Goal: Use online tool/utility: Utilize a website feature to perform a specific function

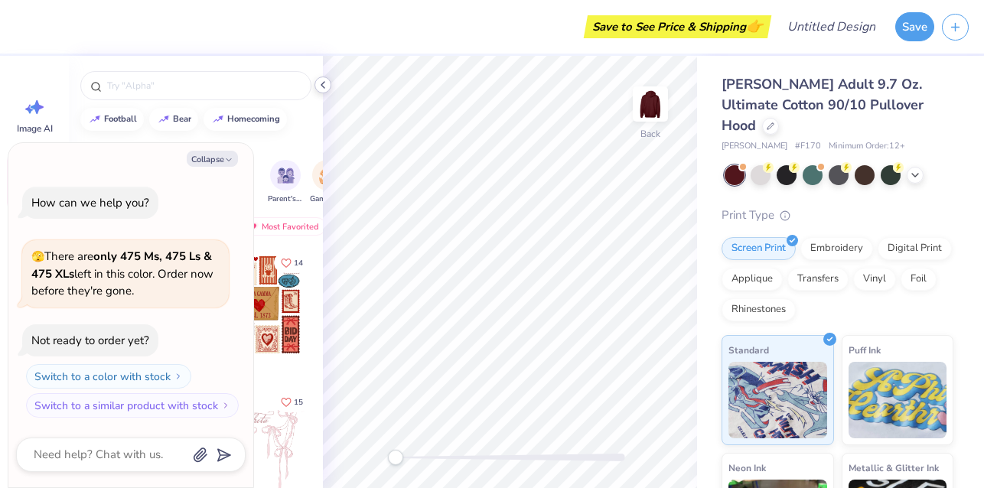
click at [322, 83] on icon at bounding box center [323, 85] width 12 height 12
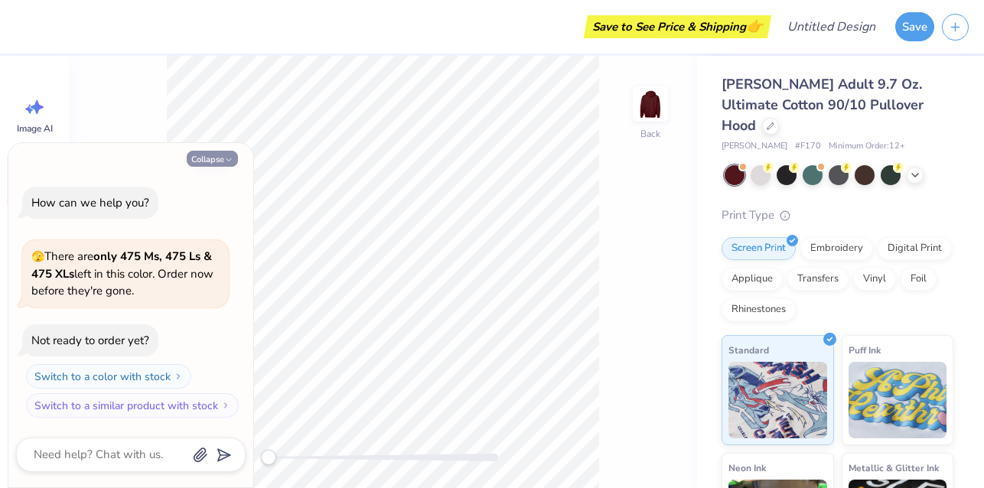
click at [211, 158] on button "Collapse" at bounding box center [212, 159] width 51 height 16
type textarea "x"
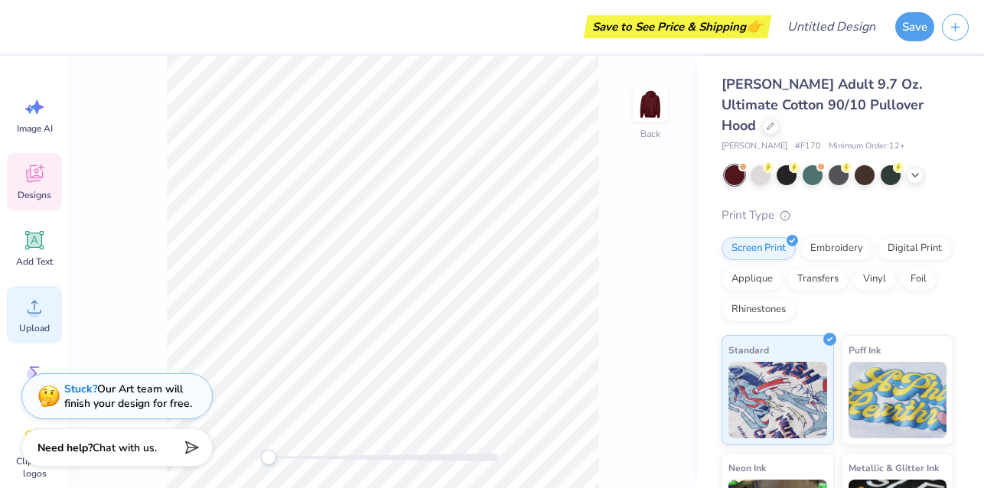
click at [40, 308] on icon at bounding box center [34, 306] width 23 height 23
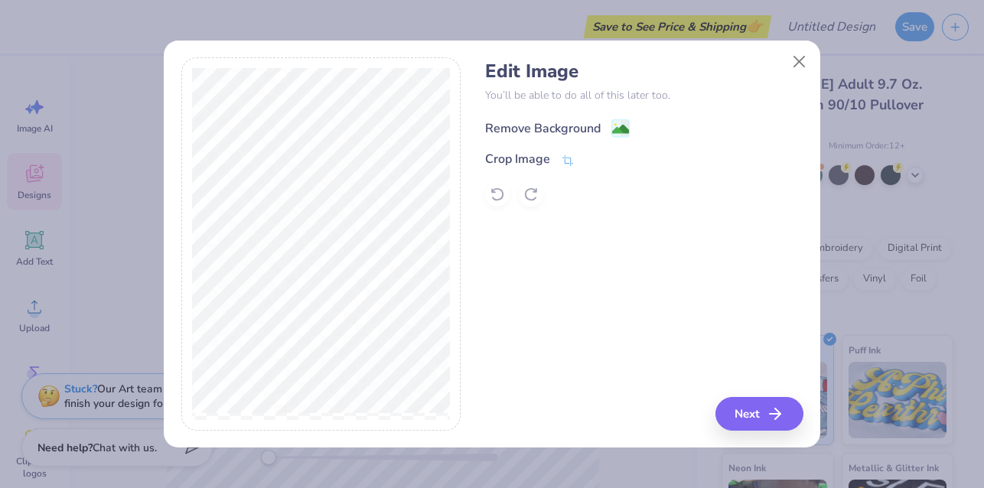
click at [615, 126] on image at bounding box center [620, 129] width 17 height 17
click at [739, 413] on button "Next" at bounding box center [762, 414] width 88 height 34
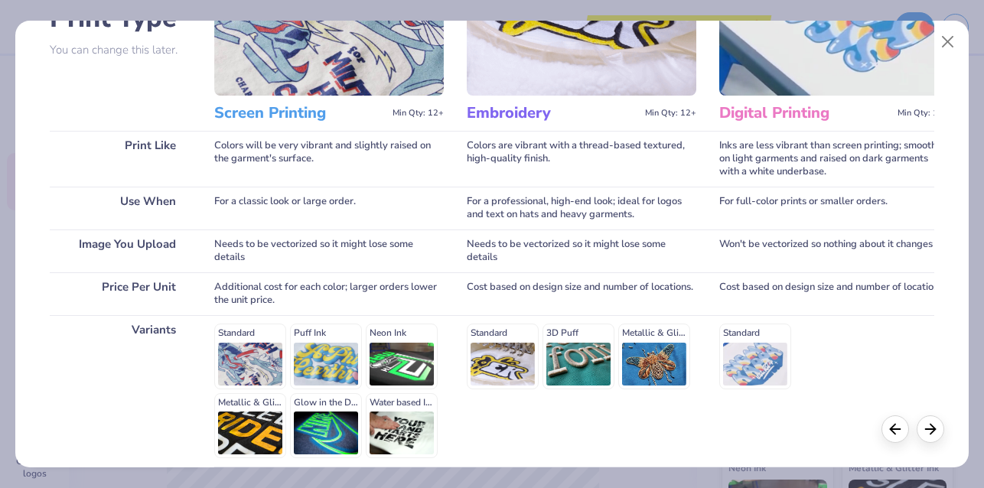
scroll to position [204, 0]
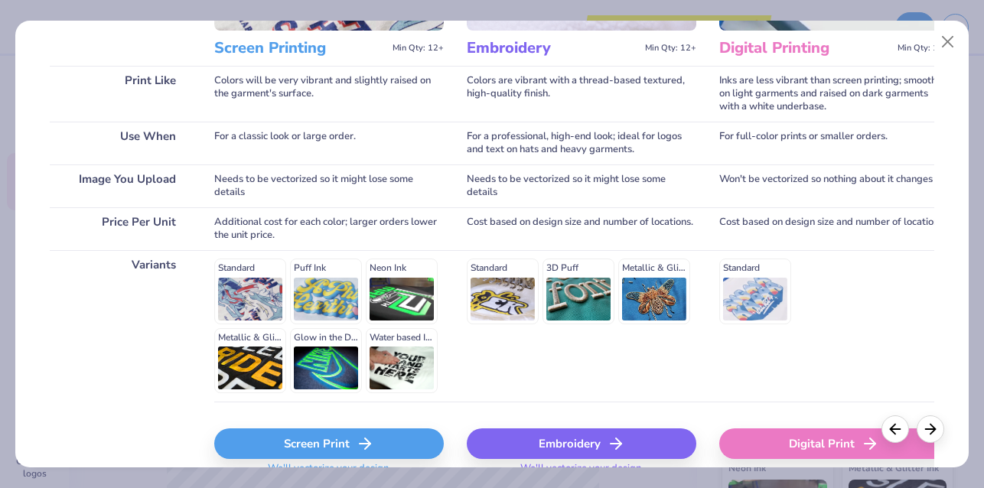
click at [608, 439] on icon at bounding box center [616, 444] width 18 height 18
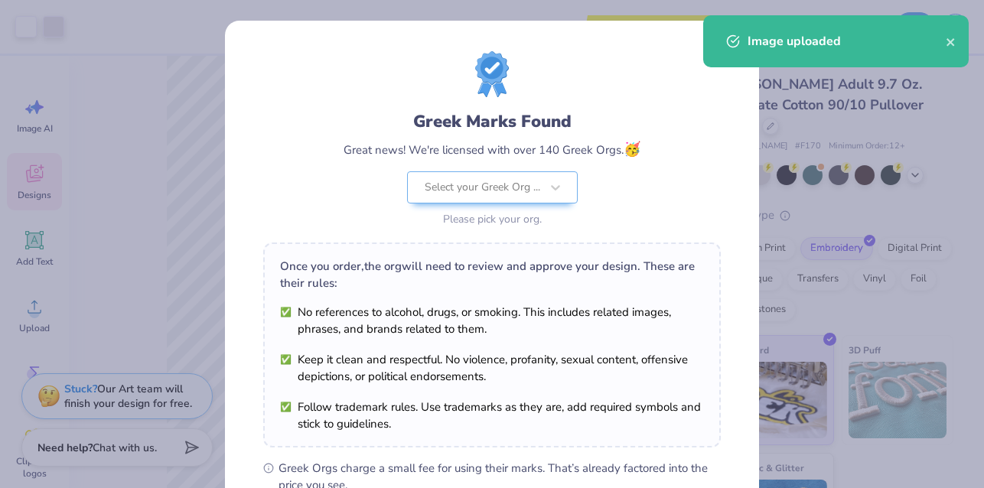
click at [409, 259] on body "Art colors Save to See Price & Shipping 👉 Design Title Save Image AI Designs Ad…" at bounding box center [492, 244] width 984 height 488
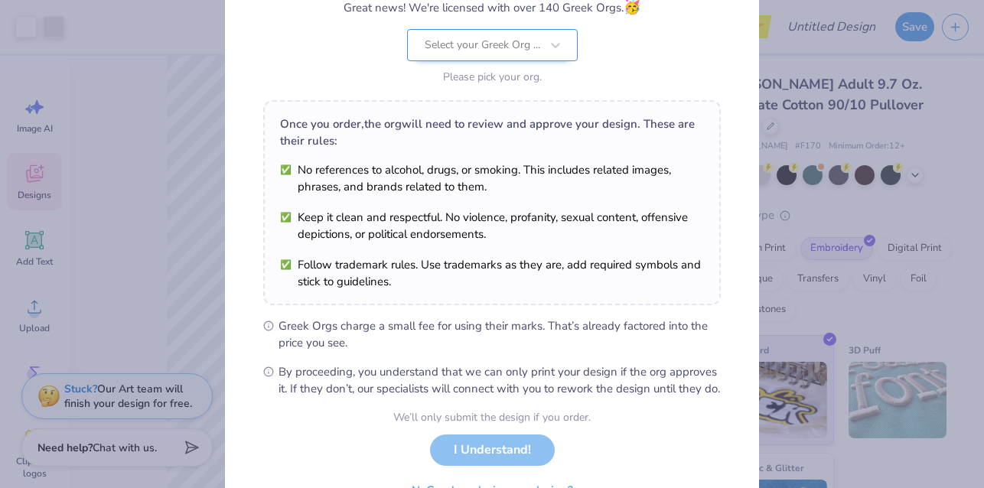
scroll to position [228, 0]
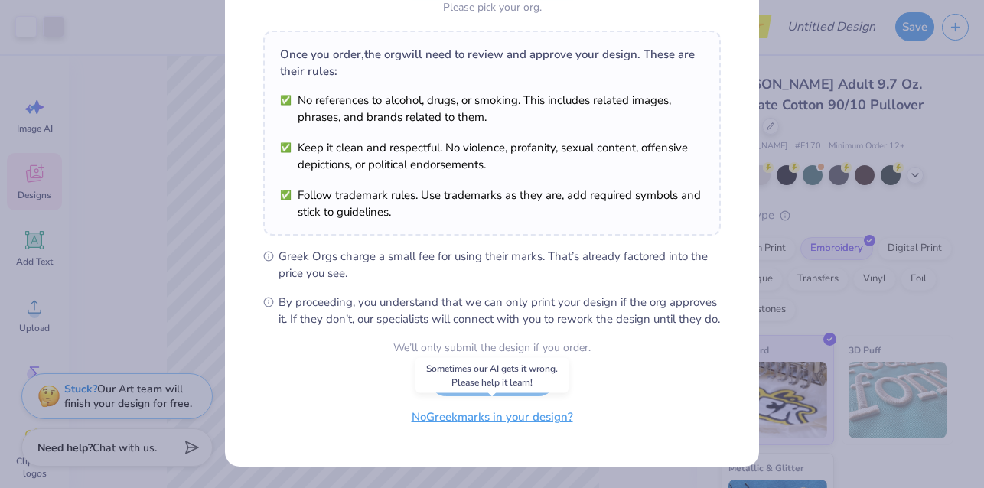
click at [448, 422] on button "No Greek marks in your design?" at bounding box center [493, 417] width 188 height 31
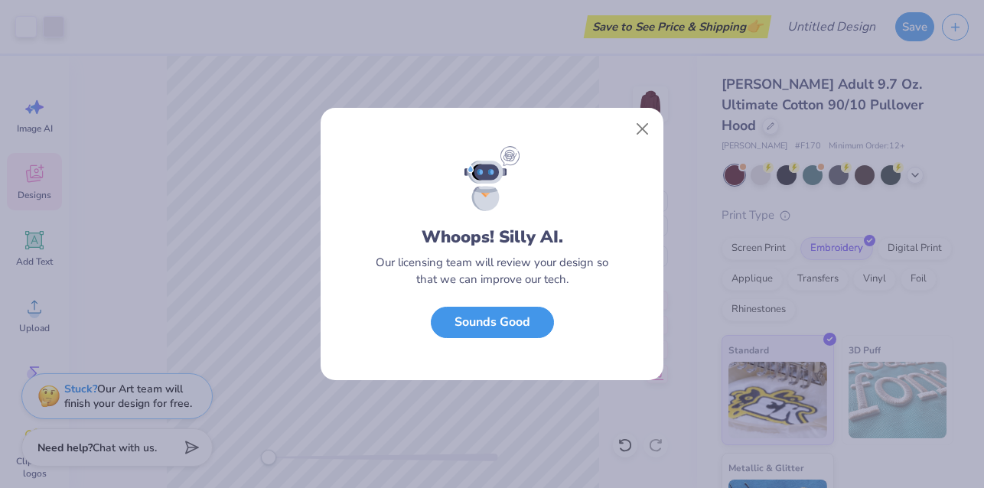
click at [517, 313] on button "Sounds Good" at bounding box center [492, 322] width 123 height 31
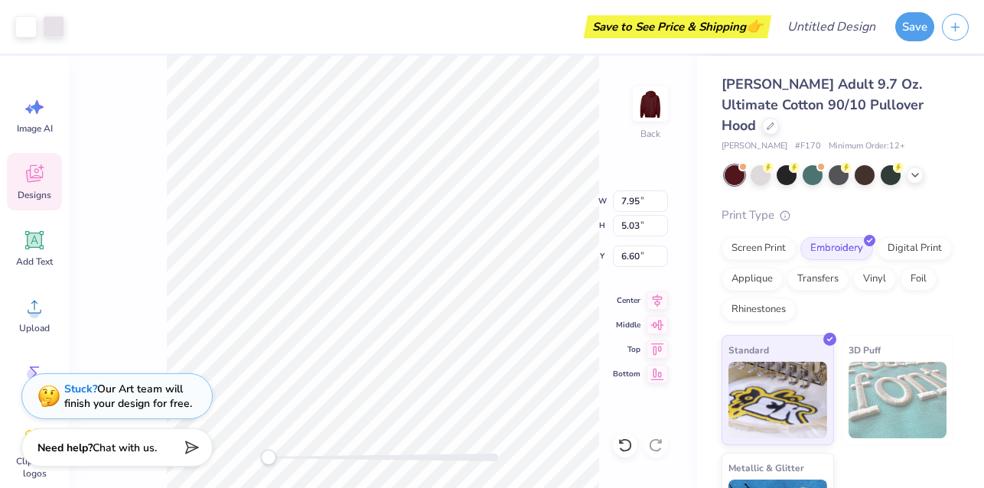
type input "5.97"
type textarea "x"
type input "4.52"
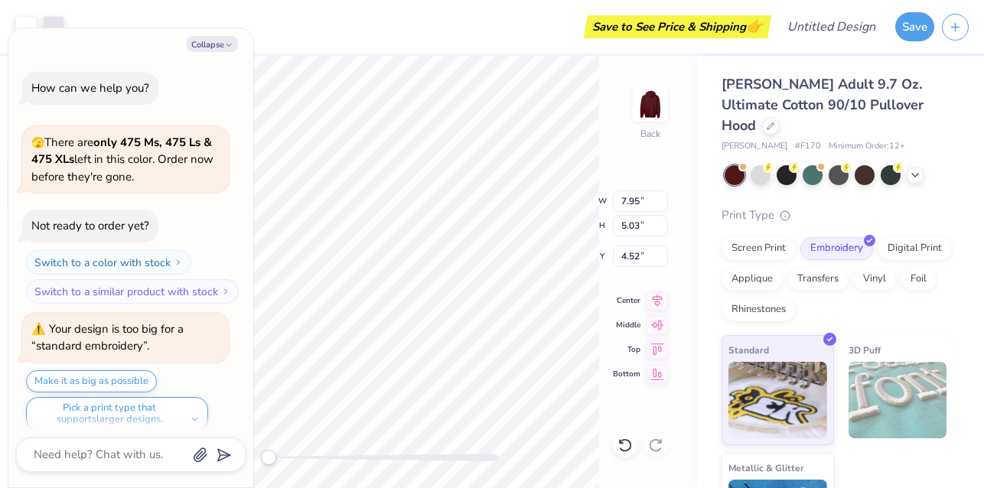
scroll to position [12, 0]
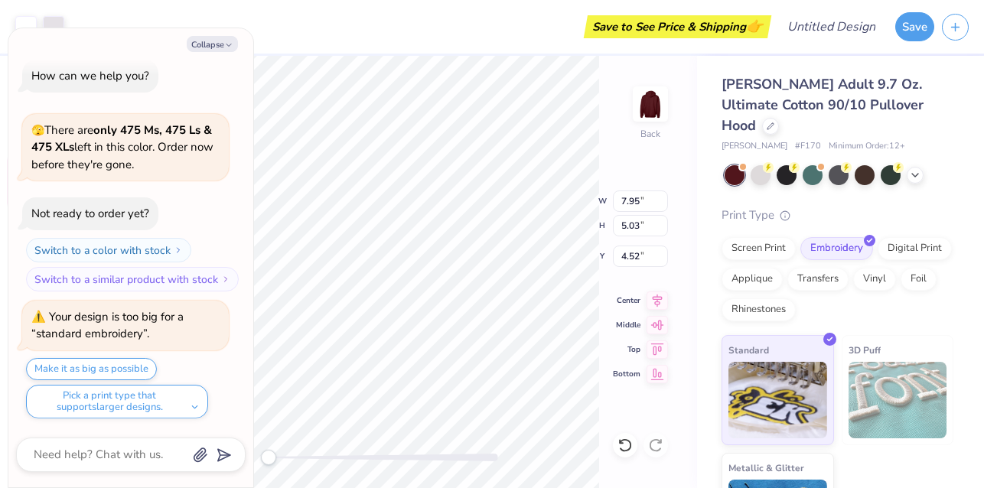
type textarea "x"
type input "10.86"
type input "6.87"
type input "2.22"
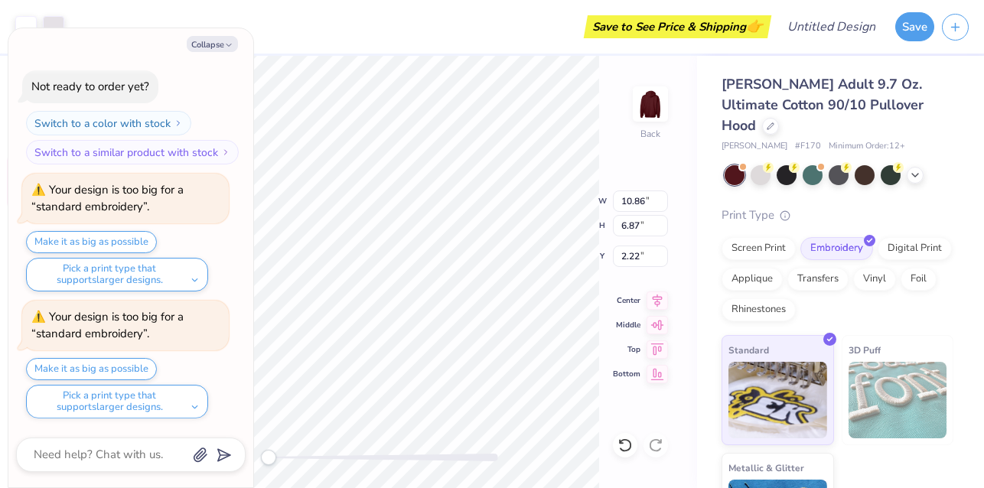
type textarea "x"
type input "4.18"
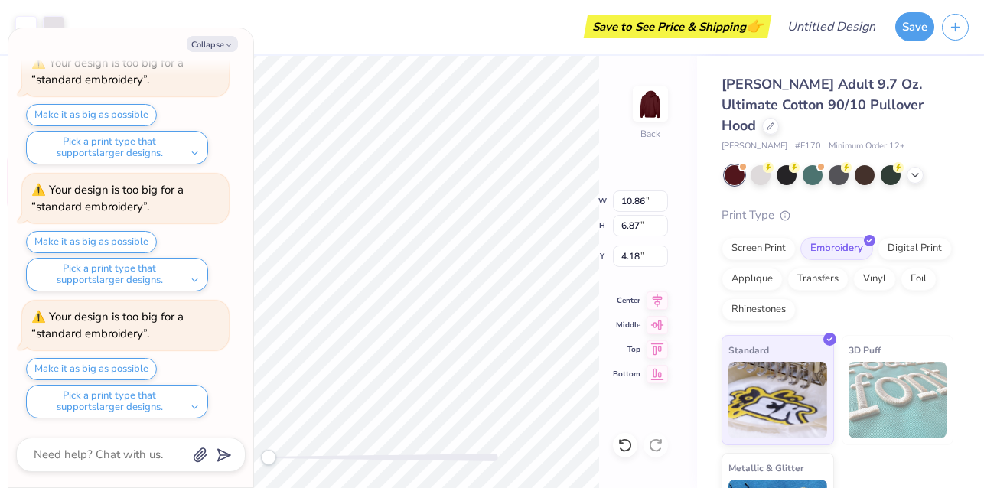
type textarea "x"
